Goal: Answer question/provide support

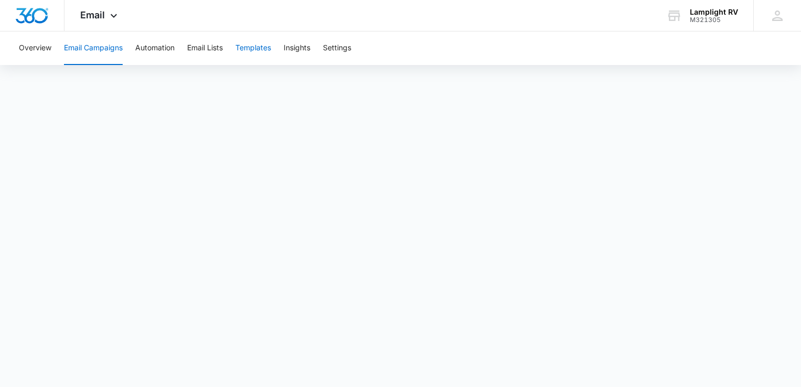
click at [243, 57] on button "Templates" at bounding box center [253, 48] width 36 height 34
click at [118, 50] on button "Email Campaigns" at bounding box center [93, 48] width 59 height 34
click at [52, 40] on div "Overview Email Campaigns Automation Email Lists Templates Insights Settings" at bounding box center [401, 48] width 776 height 34
click at [42, 46] on button "Overview" at bounding box center [35, 48] width 32 height 34
click at [110, 47] on button "Email Campaigns" at bounding box center [93, 48] width 59 height 34
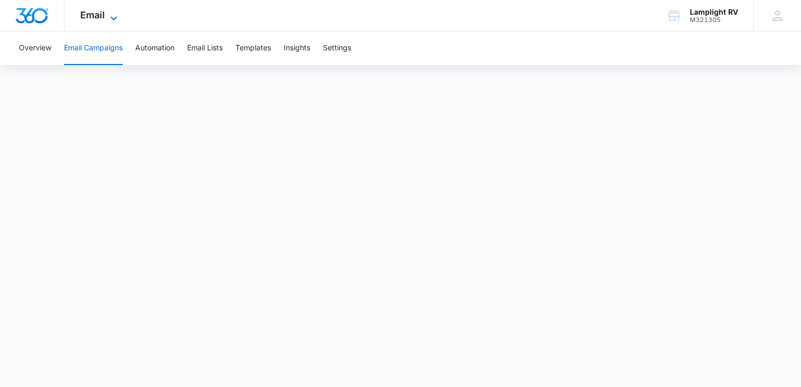
click at [81, 9] on span "Email" at bounding box center [92, 14] width 25 height 11
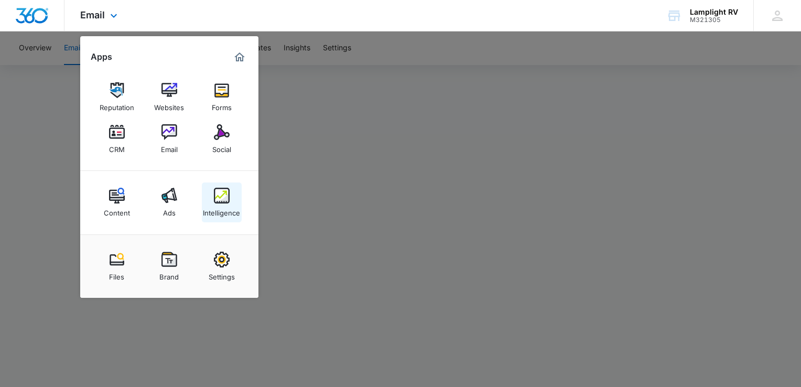
click at [226, 207] on div "Intelligence" at bounding box center [221, 210] width 37 height 14
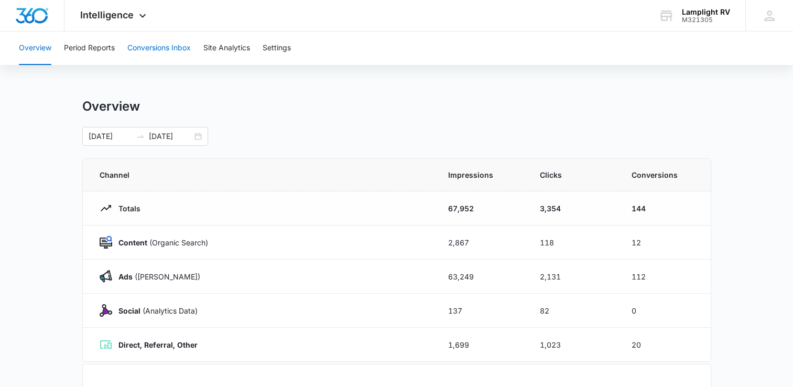
click at [162, 53] on button "Conversions Inbox" at bounding box center [158, 48] width 63 height 34
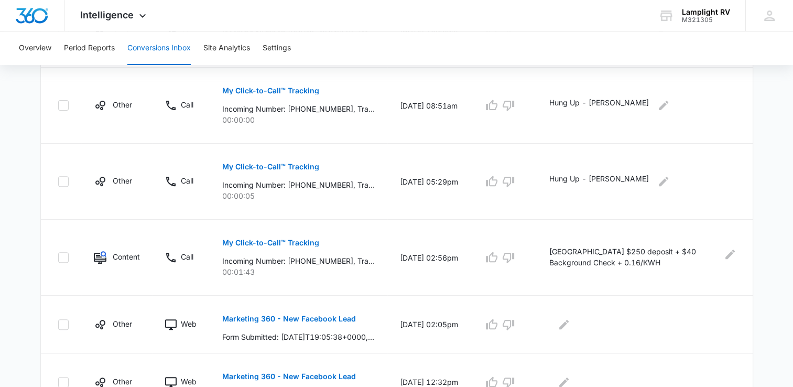
scroll to position [365, 0]
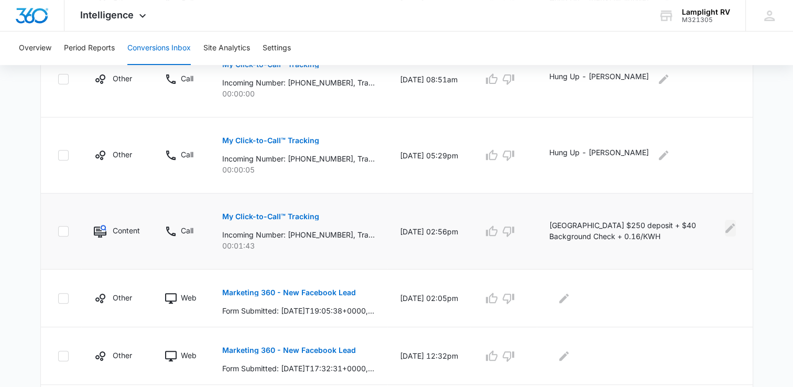
click at [728, 230] on icon "Edit Comments" at bounding box center [729, 227] width 9 height 9
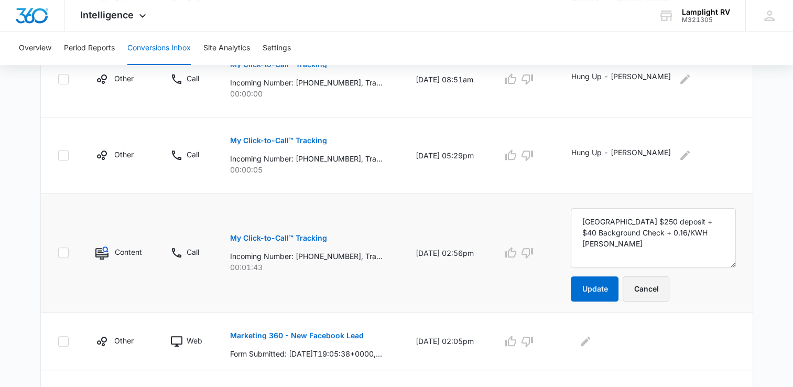
click at [659, 297] on button "Cancel" at bounding box center [646, 288] width 47 height 25
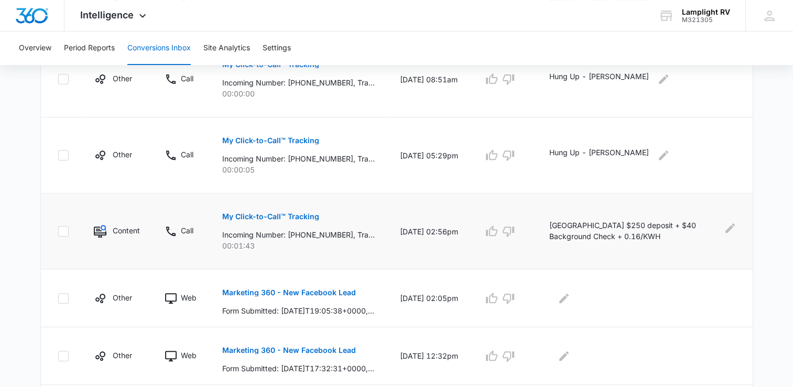
click at [302, 213] on p "My Click-to-Call™ Tracking" at bounding box center [270, 216] width 97 height 7
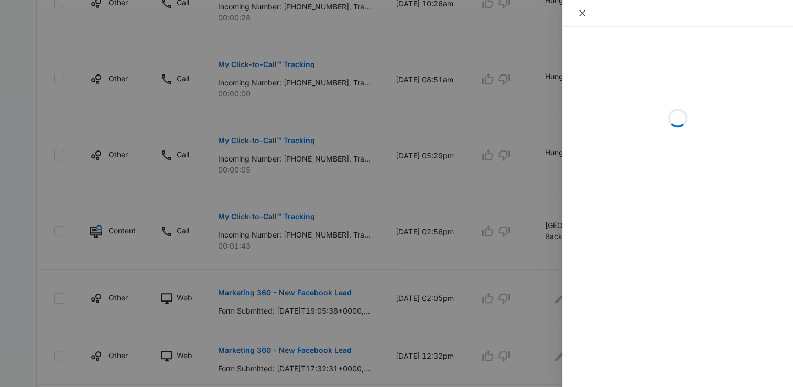
click at [580, 14] on icon "close" at bounding box center [582, 13] width 8 height 8
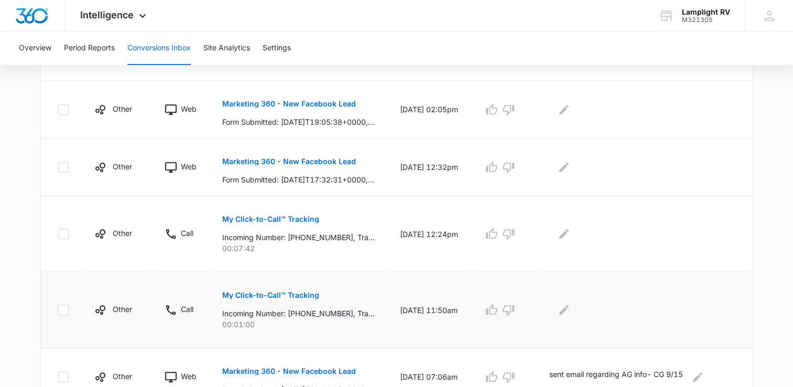
scroll to position [553, 0]
click at [327, 161] on p "Marketing 360 - New Facebook Lead" at bounding box center [289, 161] width 134 height 7
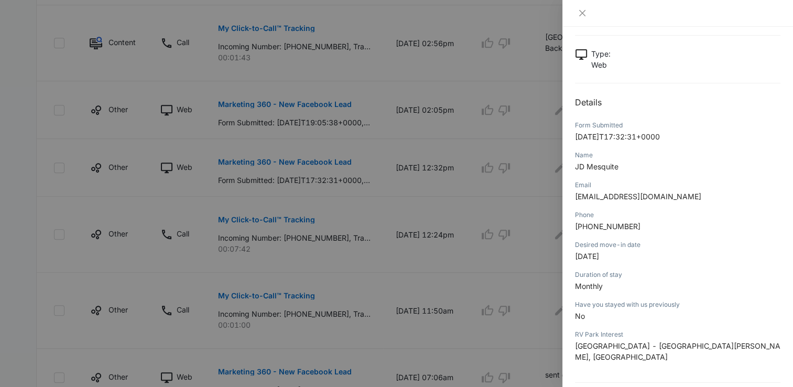
scroll to position [81, 0]
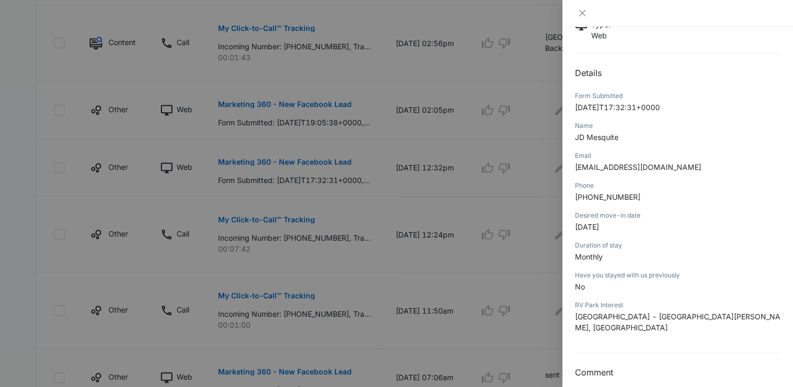
click at [430, 133] on div at bounding box center [396, 193] width 793 height 387
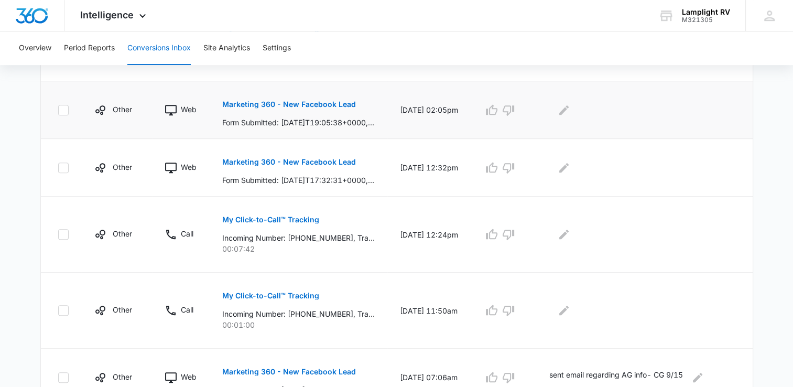
click at [323, 104] on p "Marketing 360 - New Facebook Lead" at bounding box center [289, 104] width 134 height 7
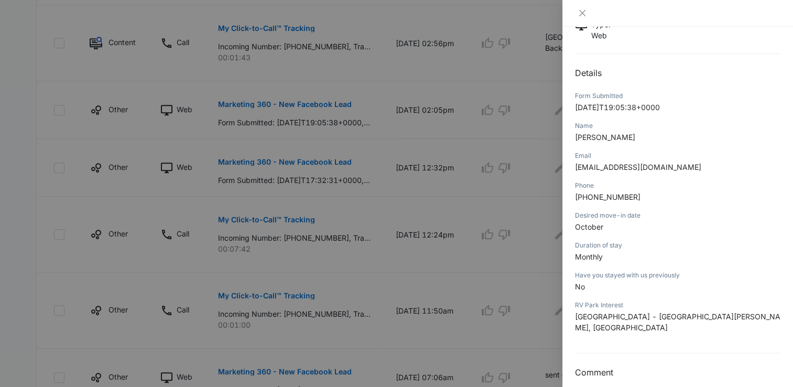
click at [590, 16] on div at bounding box center [677, 12] width 205 height 9
click at [587, 14] on button "Close" at bounding box center [582, 12] width 15 height 9
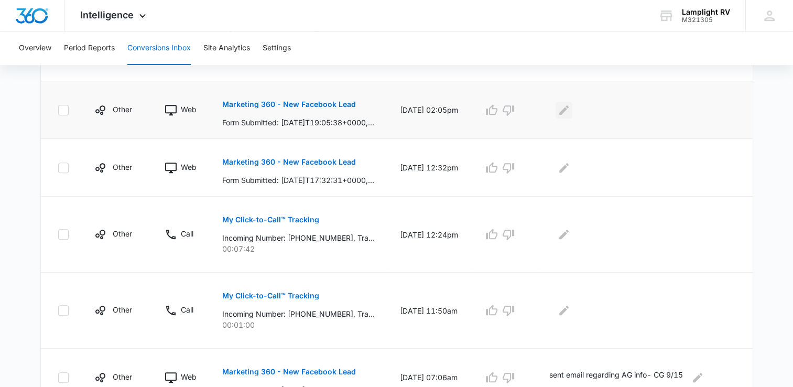
click at [569, 112] on icon "Edit Comments" at bounding box center [563, 109] width 9 height 9
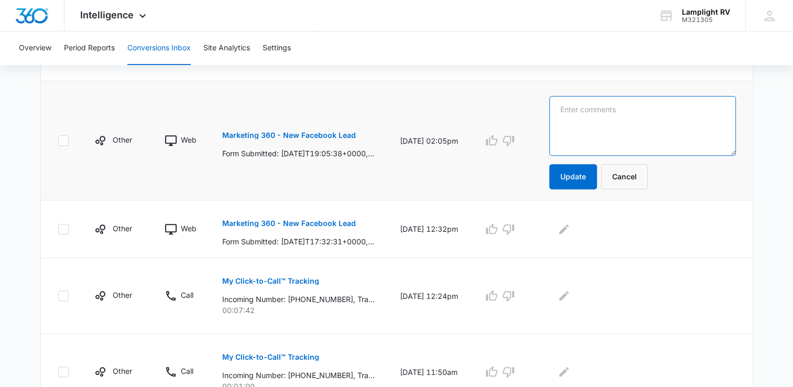
click at [612, 140] on textarea at bounding box center [642, 126] width 187 height 60
drag, startPoint x: 684, startPoint y: 118, endPoint x: 539, endPoint y: 112, distance: 144.8
click at [539, 112] on tr "Other Web Marketing 360 - New Facebook Lead Form Submitted: [DATE]T19:05:38+000…" at bounding box center [397, 140] width 712 height 119
type textarea "sent email with HR info- CG 9/16"
click at [593, 181] on button "Update" at bounding box center [573, 176] width 48 height 25
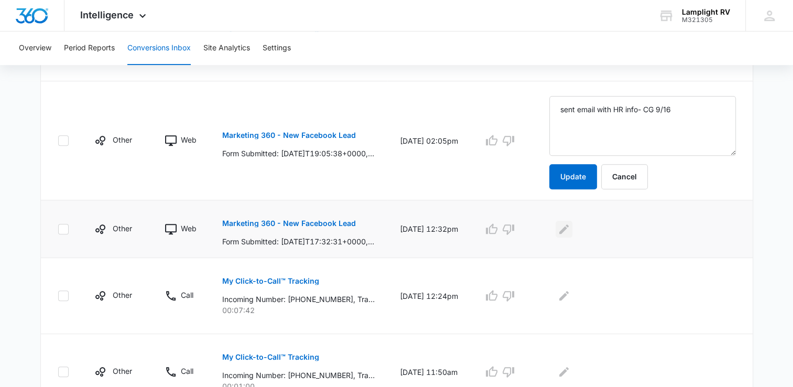
click at [570, 223] on icon "Edit Comments" at bounding box center [564, 229] width 13 height 13
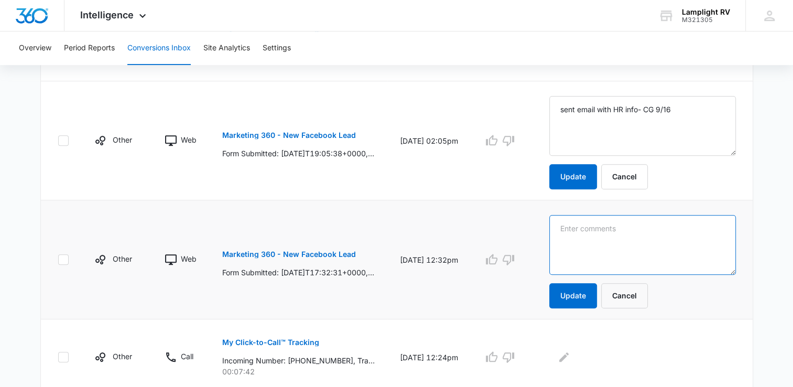
click at [595, 244] on textarea at bounding box center [642, 245] width 187 height 60
paste textarea "sent email with HR info- CG 9/16"
type textarea "sent email with HR info- CG 9/16"
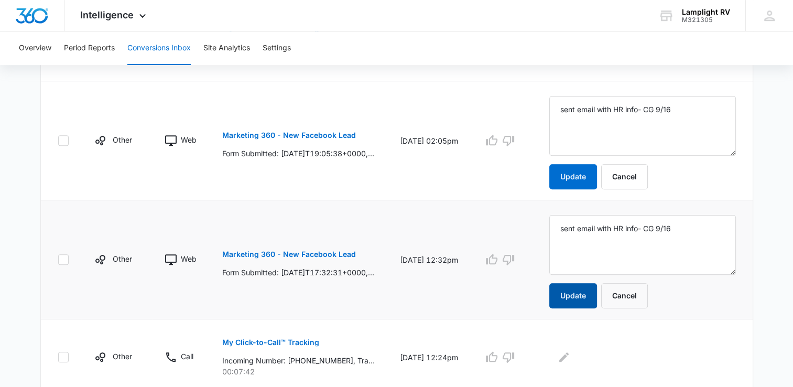
click at [586, 293] on button "Update" at bounding box center [573, 295] width 48 height 25
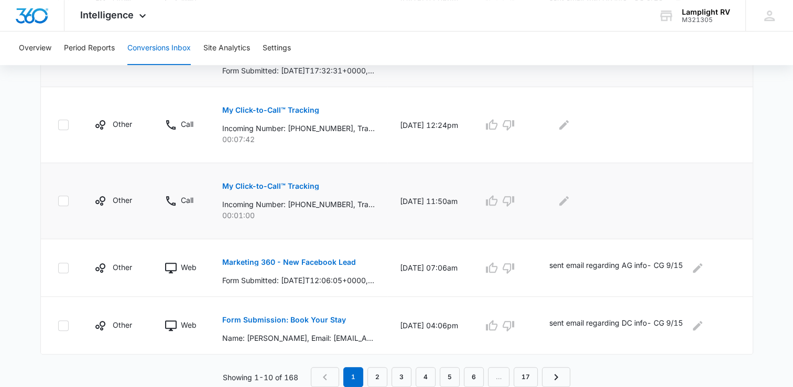
scroll to position [660, 0]
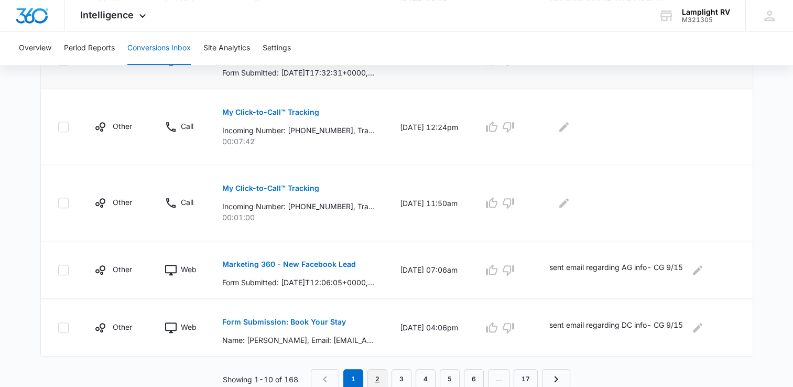
click at [377, 378] on link "2" at bounding box center [377, 379] width 20 height 20
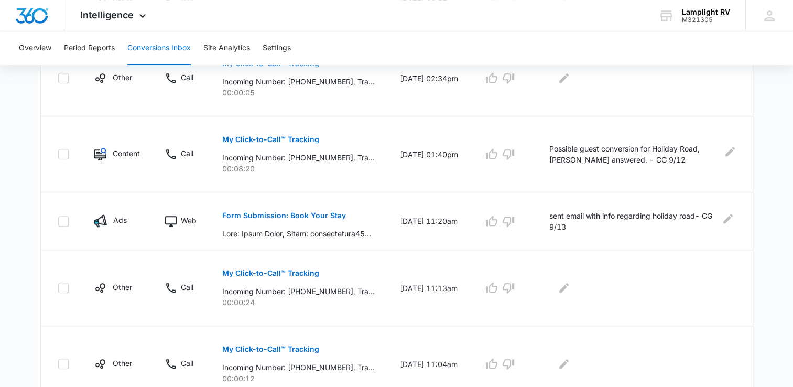
scroll to position [698, 0]
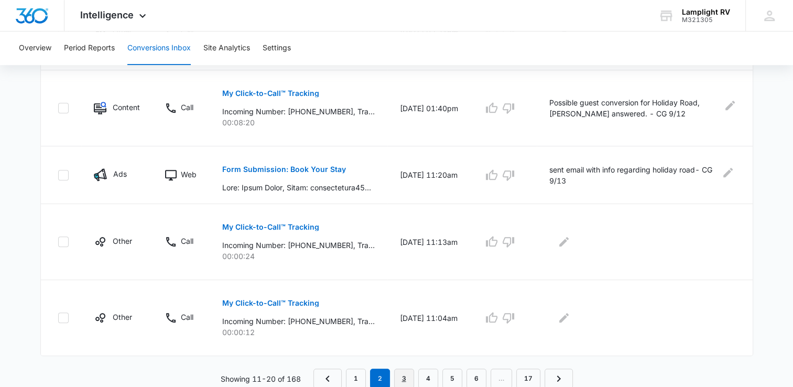
click at [402, 379] on link "3" at bounding box center [404, 378] width 20 height 20
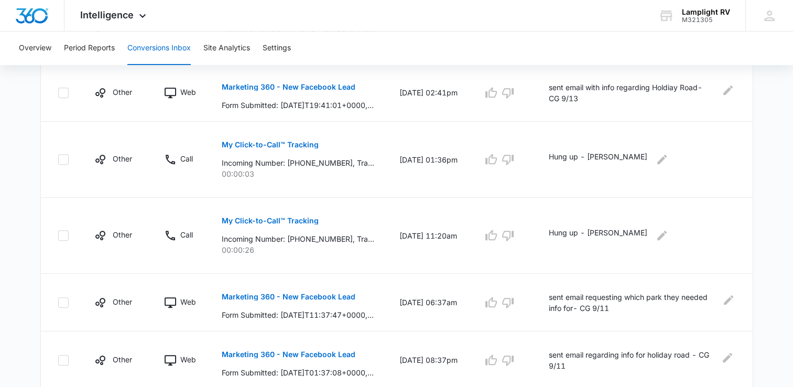
scroll to position [679, 0]
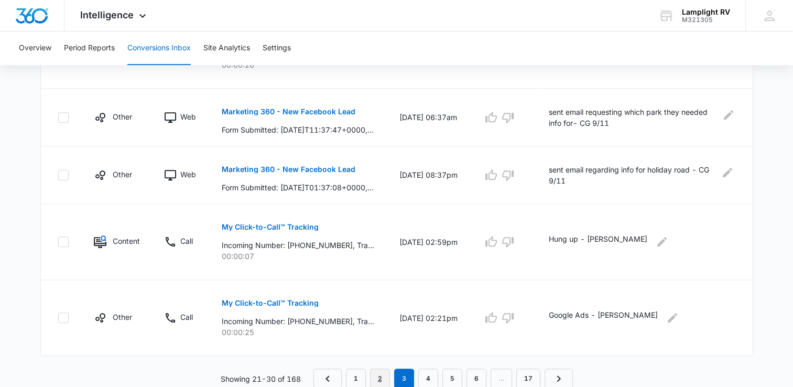
click at [381, 369] on link "2" at bounding box center [380, 378] width 20 height 20
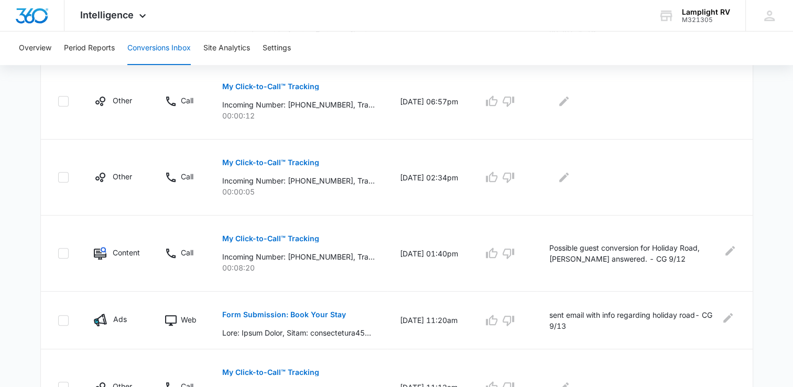
scroll to position [698, 0]
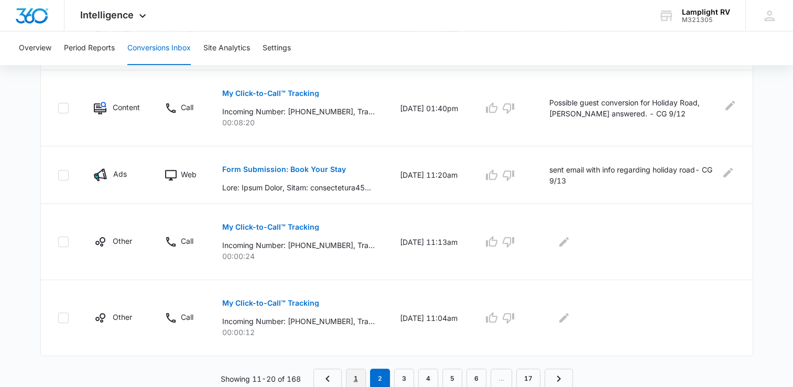
click at [361, 375] on link "1" at bounding box center [356, 378] width 20 height 20
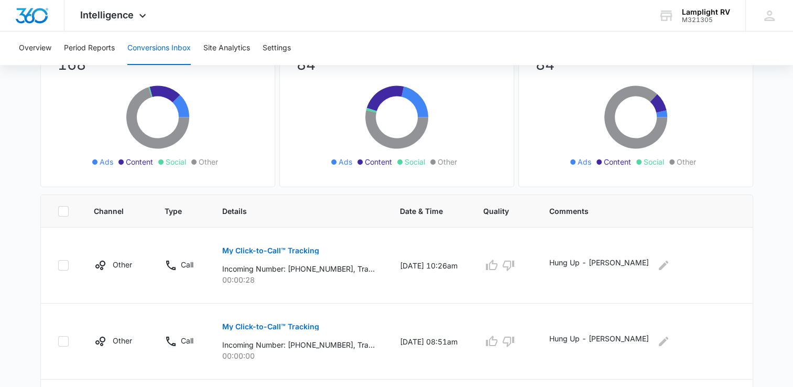
scroll to position [0, 0]
